Goal: Find specific page/section: Find specific page/section

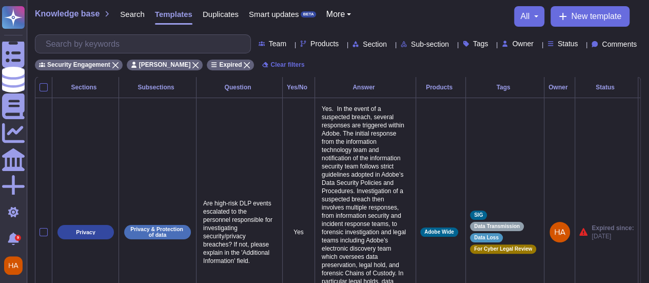
scroll to position [0, 43]
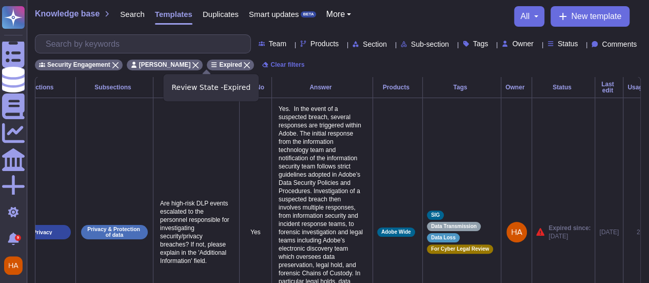
click at [244, 63] on icon at bounding box center [247, 65] width 6 height 6
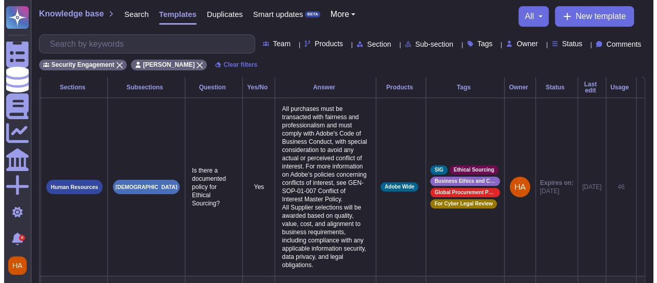
scroll to position [0, 29]
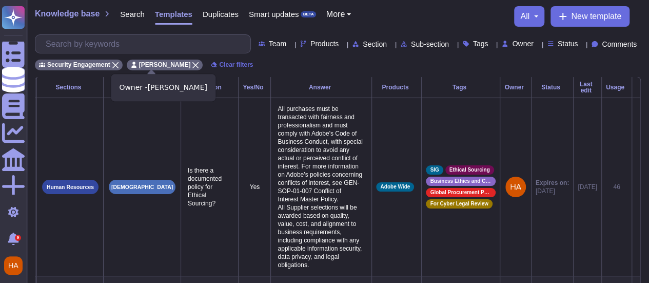
click at [177, 64] on div "[PERSON_NAME]" at bounding box center [165, 65] width 76 height 11
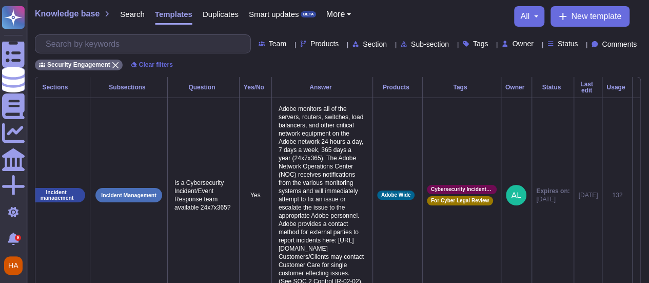
click at [310, 45] on span "Products" at bounding box center [324, 43] width 28 height 7
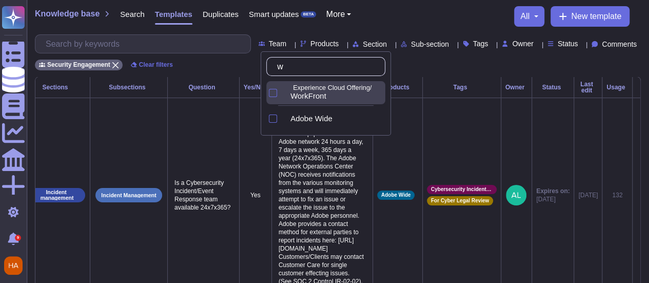
click at [316, 94] on span "WorkFront" at bounding box center [308, 95] width 36 height 9
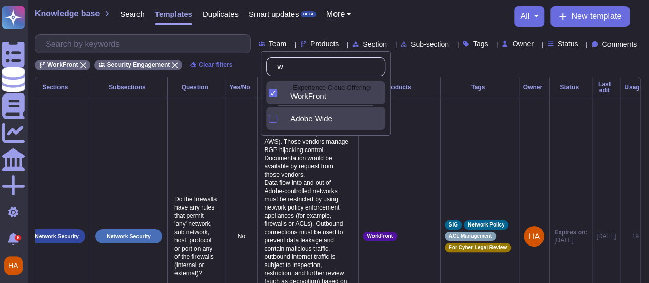
click at [313, 114] on span "Adobe Wide" at bounding box center [311, 118] width 42 height 9
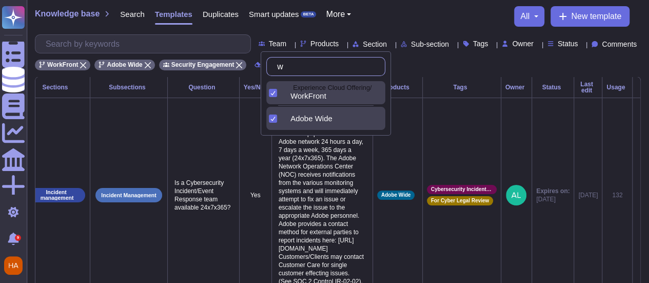
type input "w"
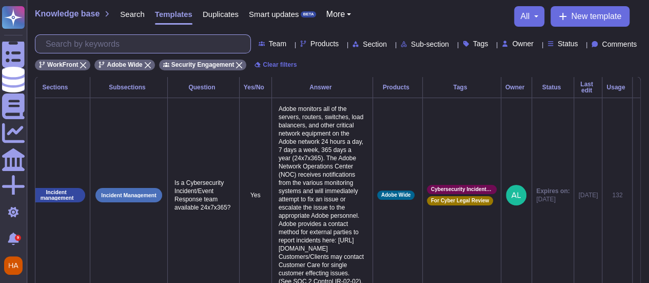
click at [110, 43] on input "text" at bounding box center [146, 44] width 210 height 18
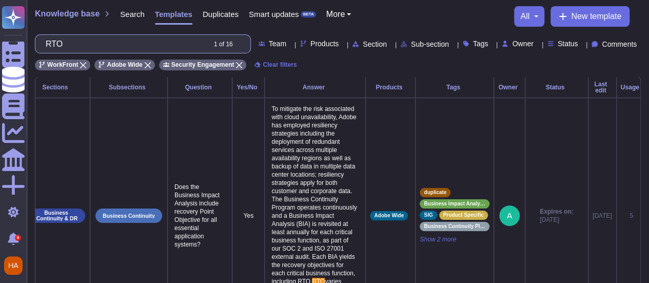
scroll to position [0, 0]
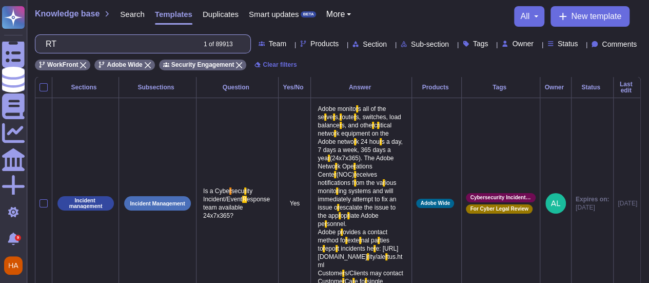
type input "R"
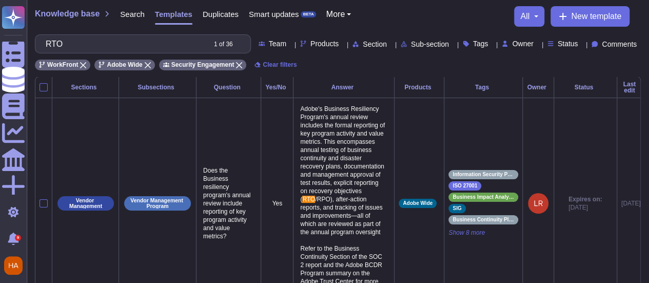
type input "RTO"
click at [419, 90] on div "Products" at bounding box center [419, 87] width 41 height 6
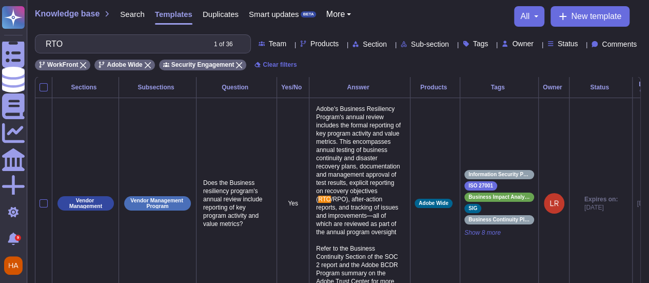
click at [419, 90] on div "Products" at bounding box center [434, 87] width 41 height 6
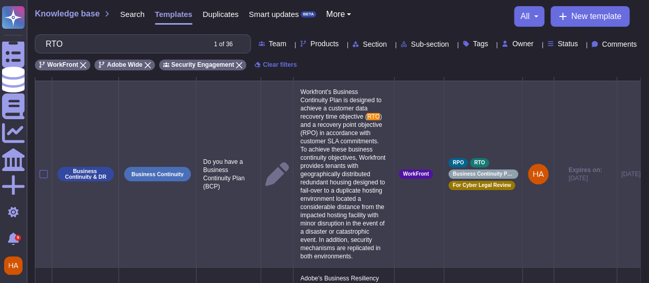
scroll to position [18, 0]
